Goal: Task Accomplishment & Management: Manage account settings

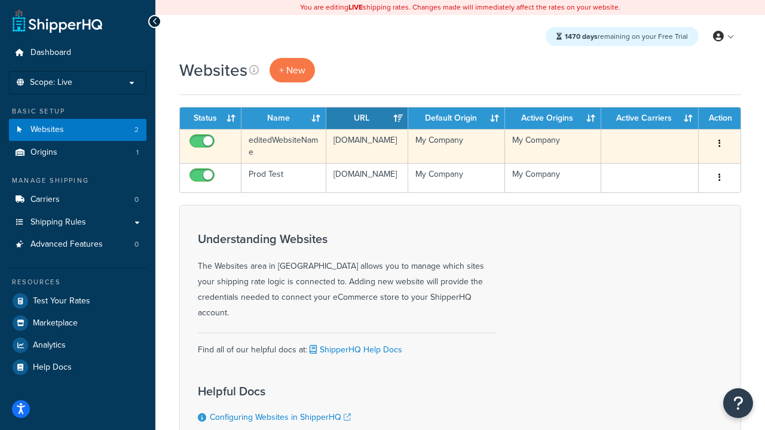
click at [719, 144] on icon "button" at bounding box center [719, 143] width 2 height 8
click at [0, 0] on link "Delete" at bounding box center [0, 0] width 0 height 0
